Goal: Register for event/course

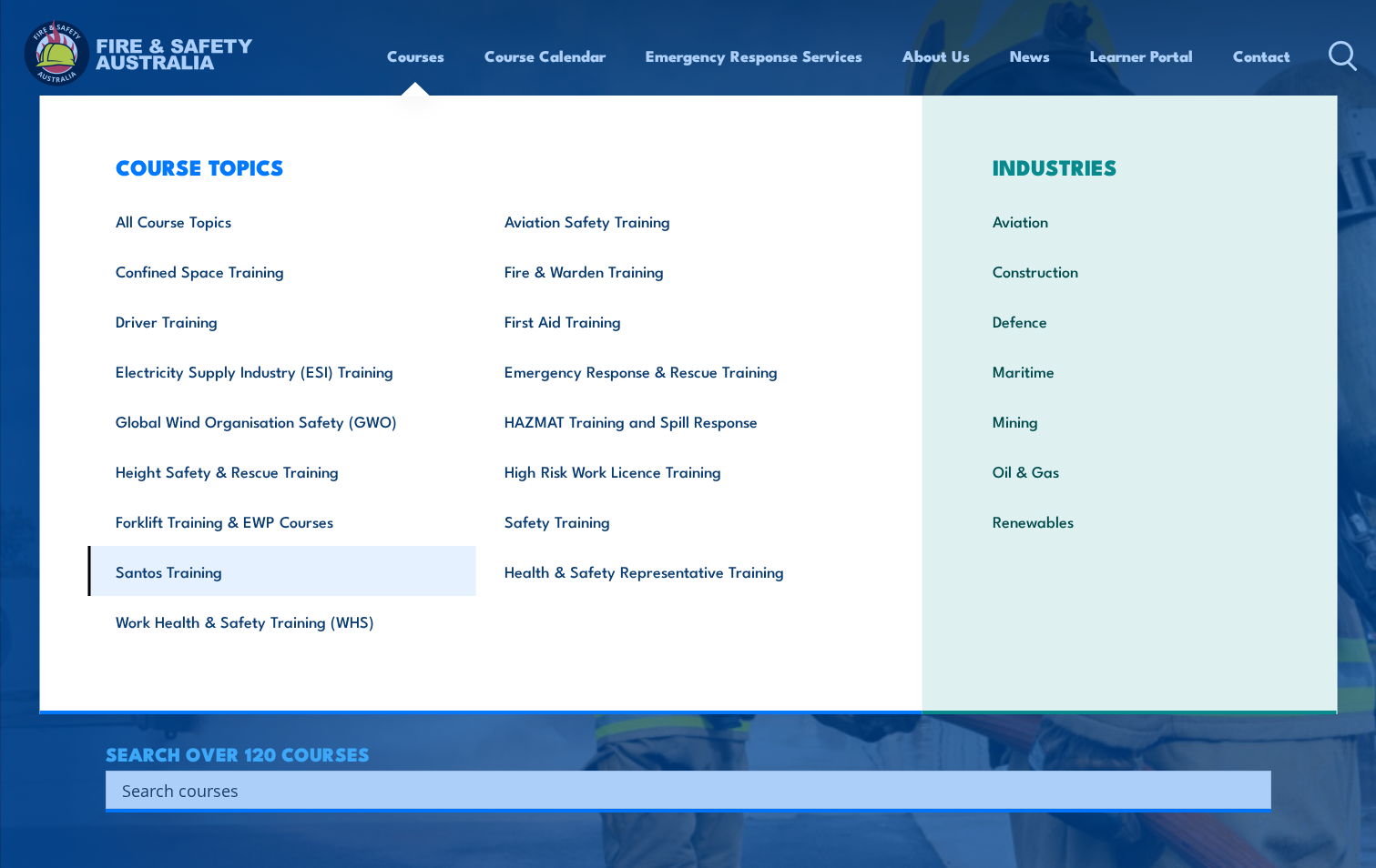
click at [184, 576] on link "Santos Training" at bounding box center [282, 571] width 389 height 50
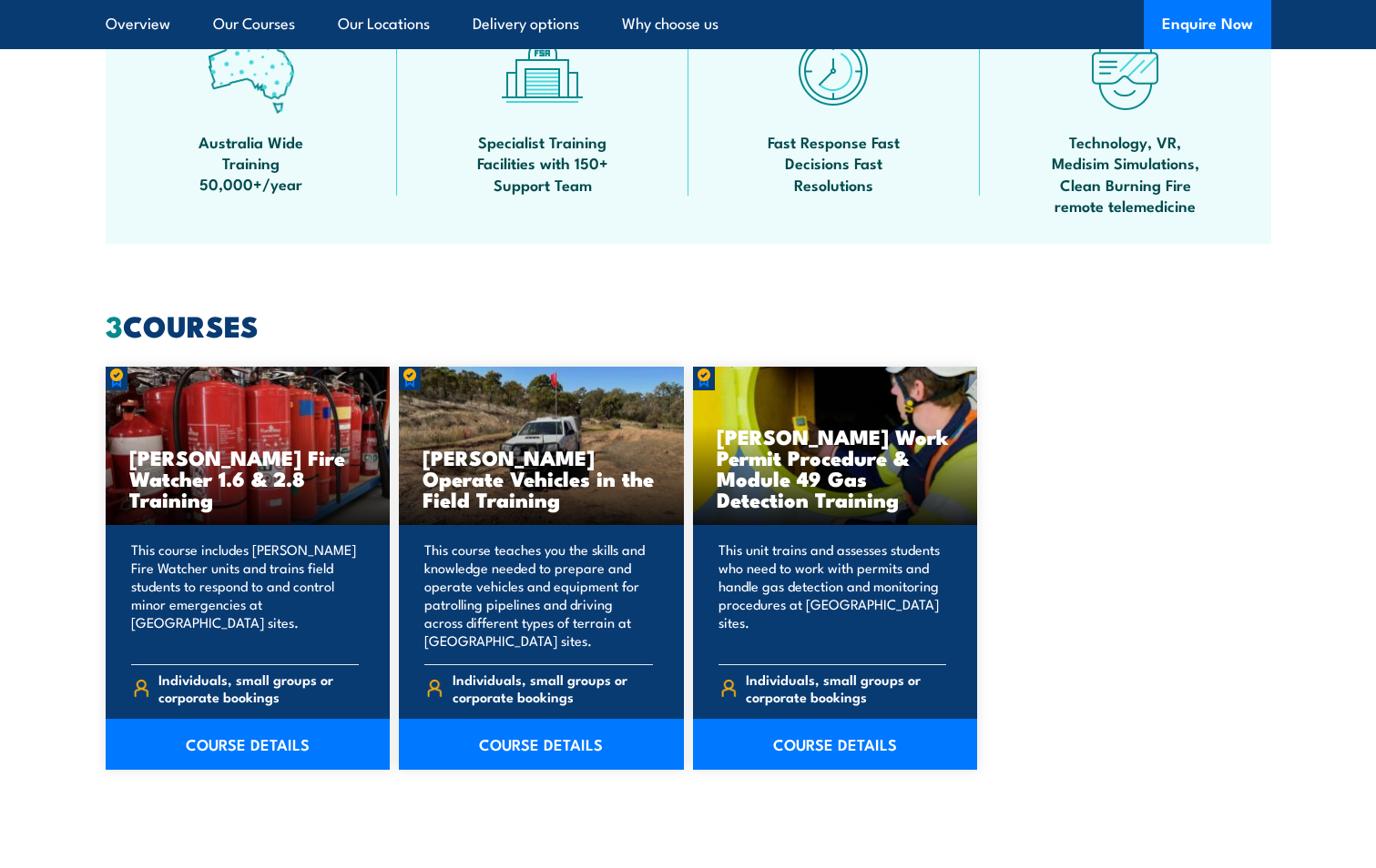
scroll to position [1183, 0]
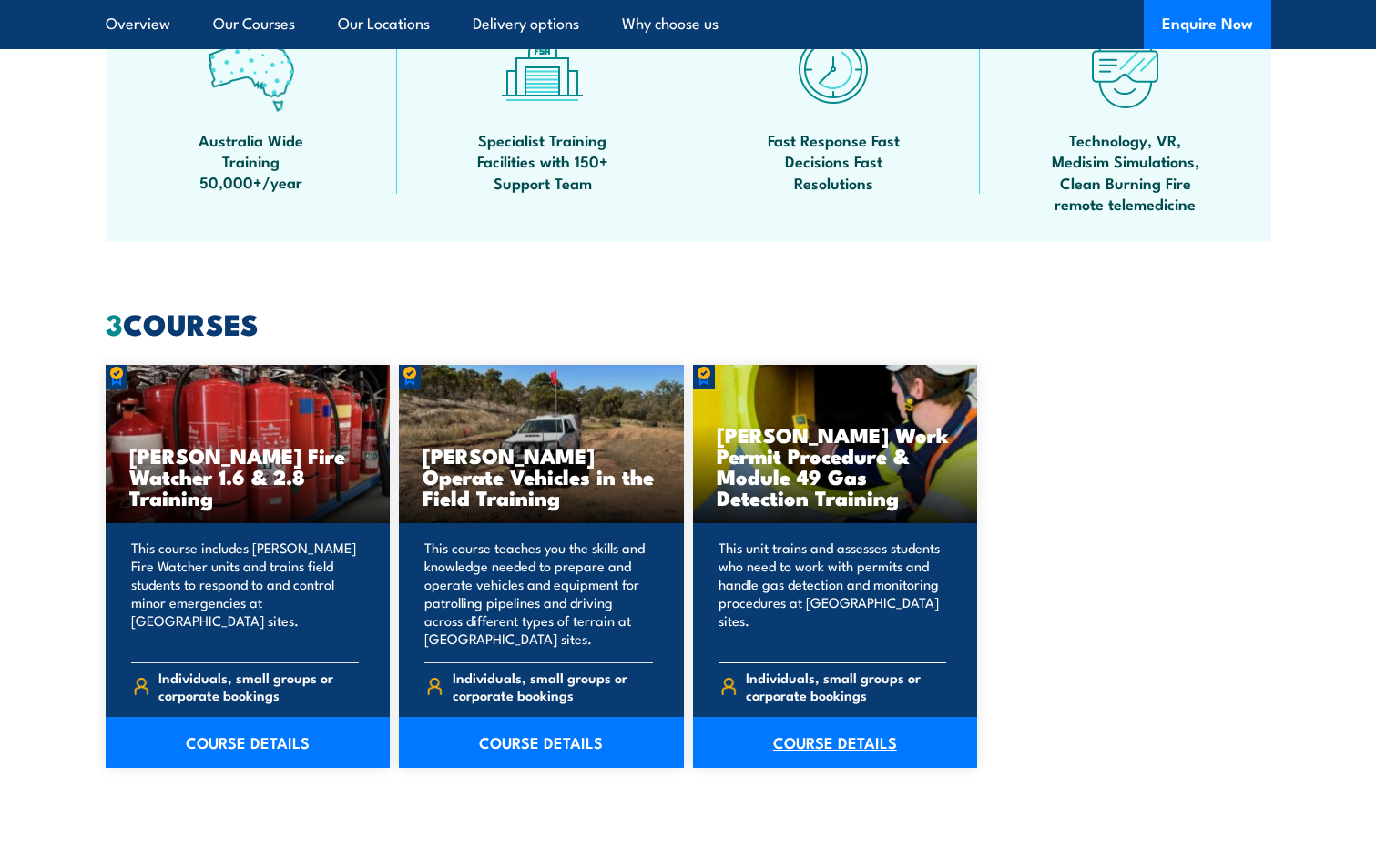
click at [839, 742] on link "COURSE DETAILS" at bounding box center [835, 743] width 285 height 51
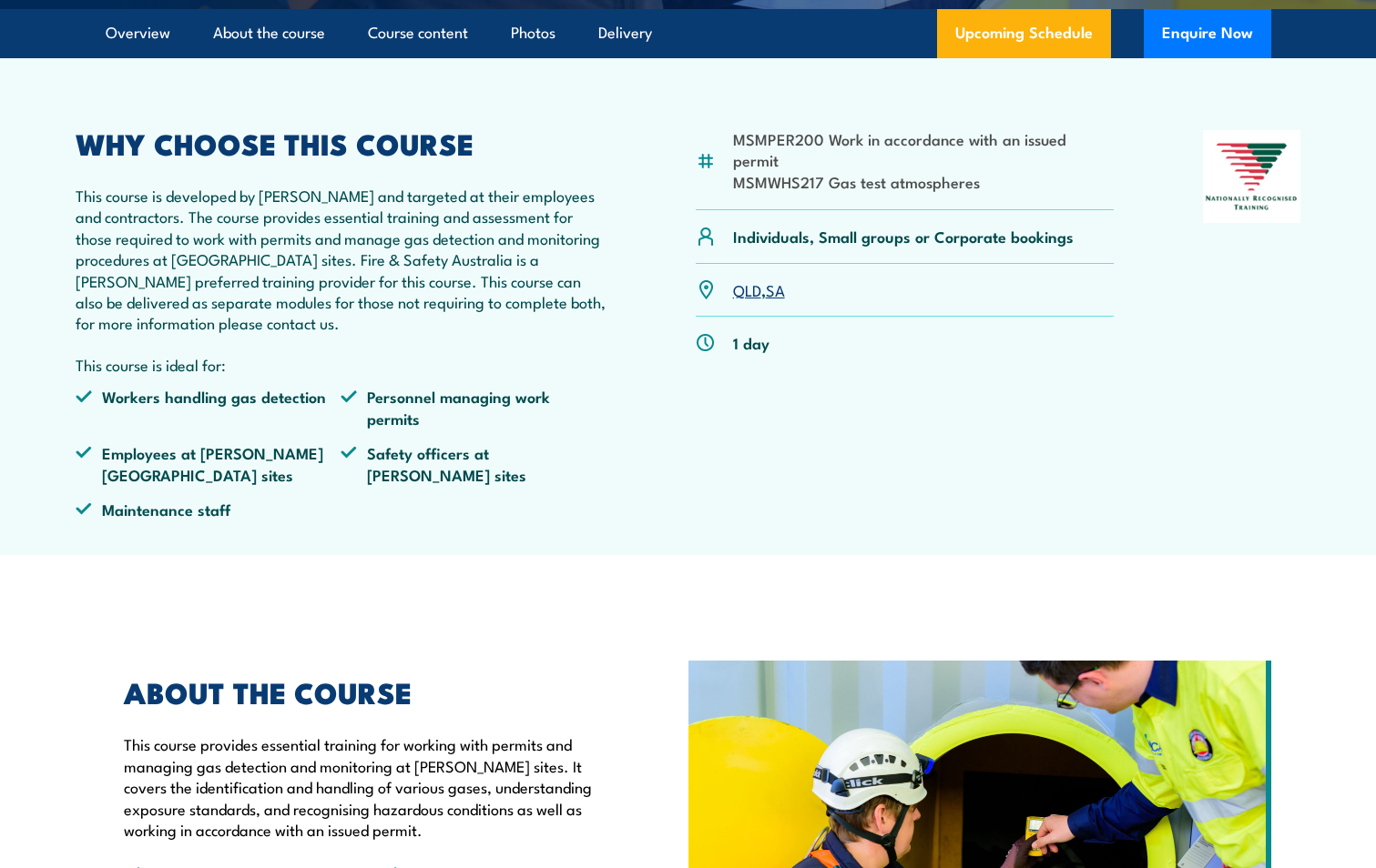
scroll to position [273, 0]
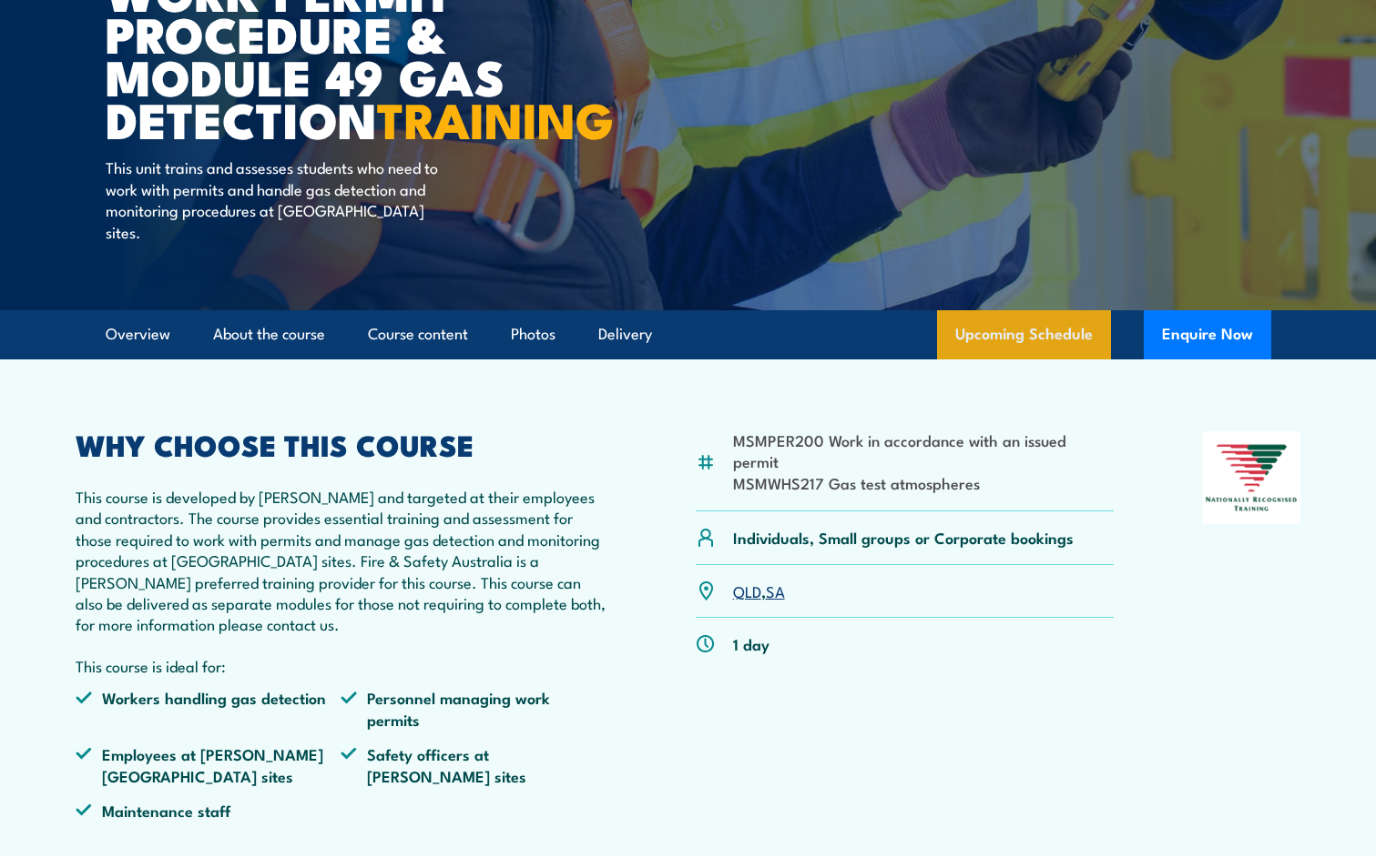
click at [1030, 352] on link "Upcoming Schedule" at bounding box center [1024, 335] width 174 height 49
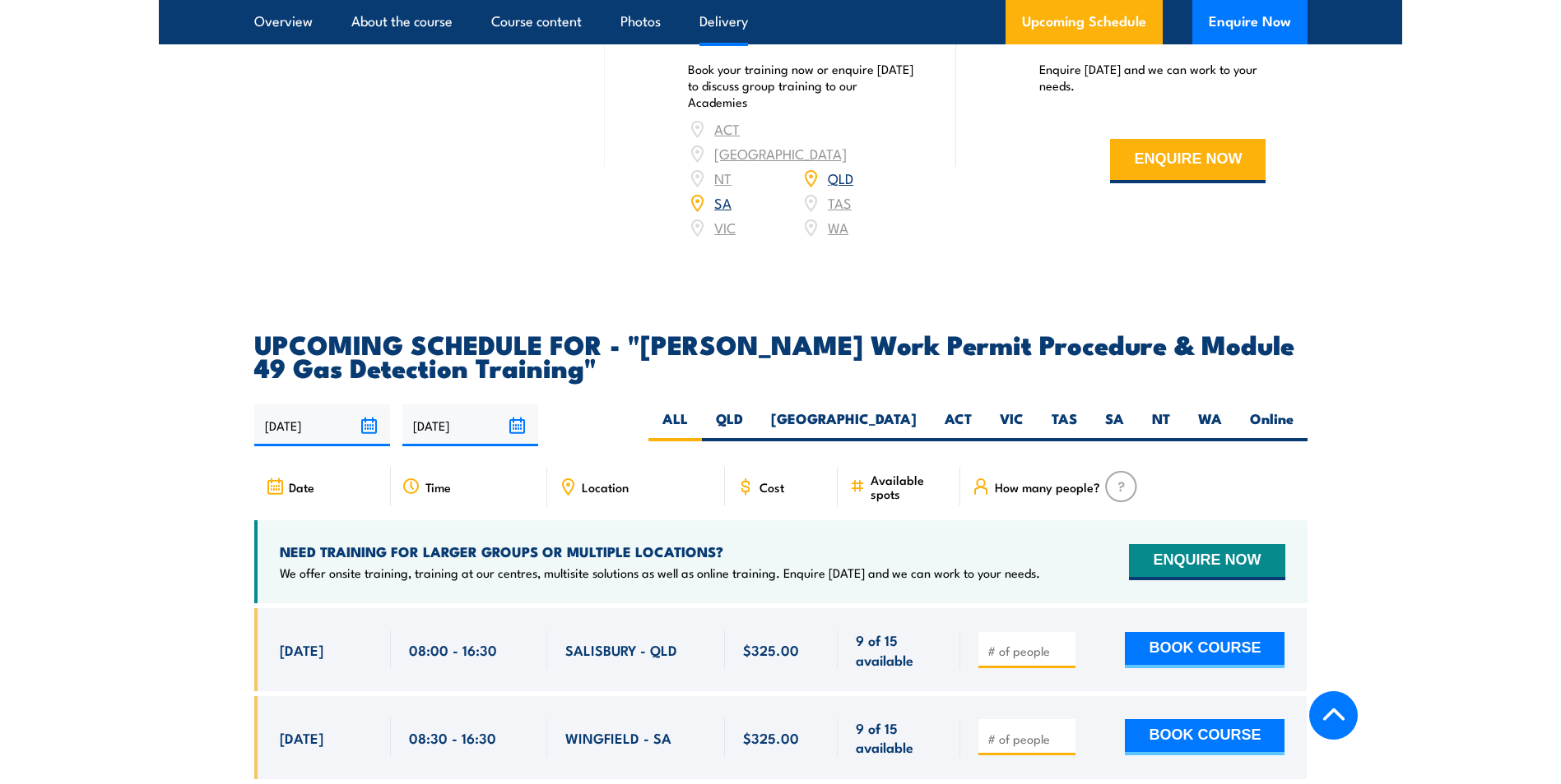
scroll to position [2715, 0]
